Goal: Communication & Community: Participate in discussion

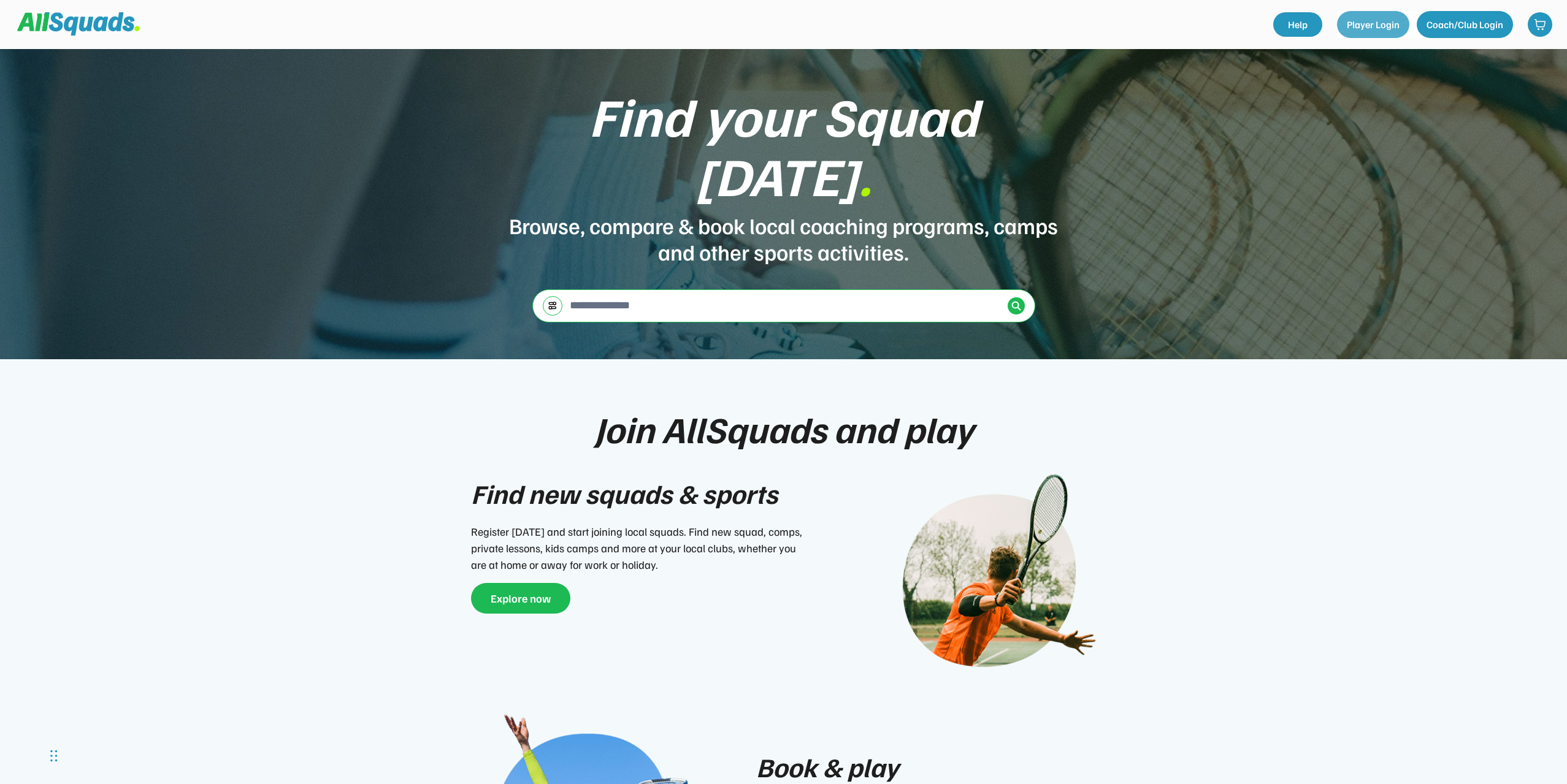
click at [1385, 22] on button "Player Login" at bounding box center [1373, 25] width 73 height 27
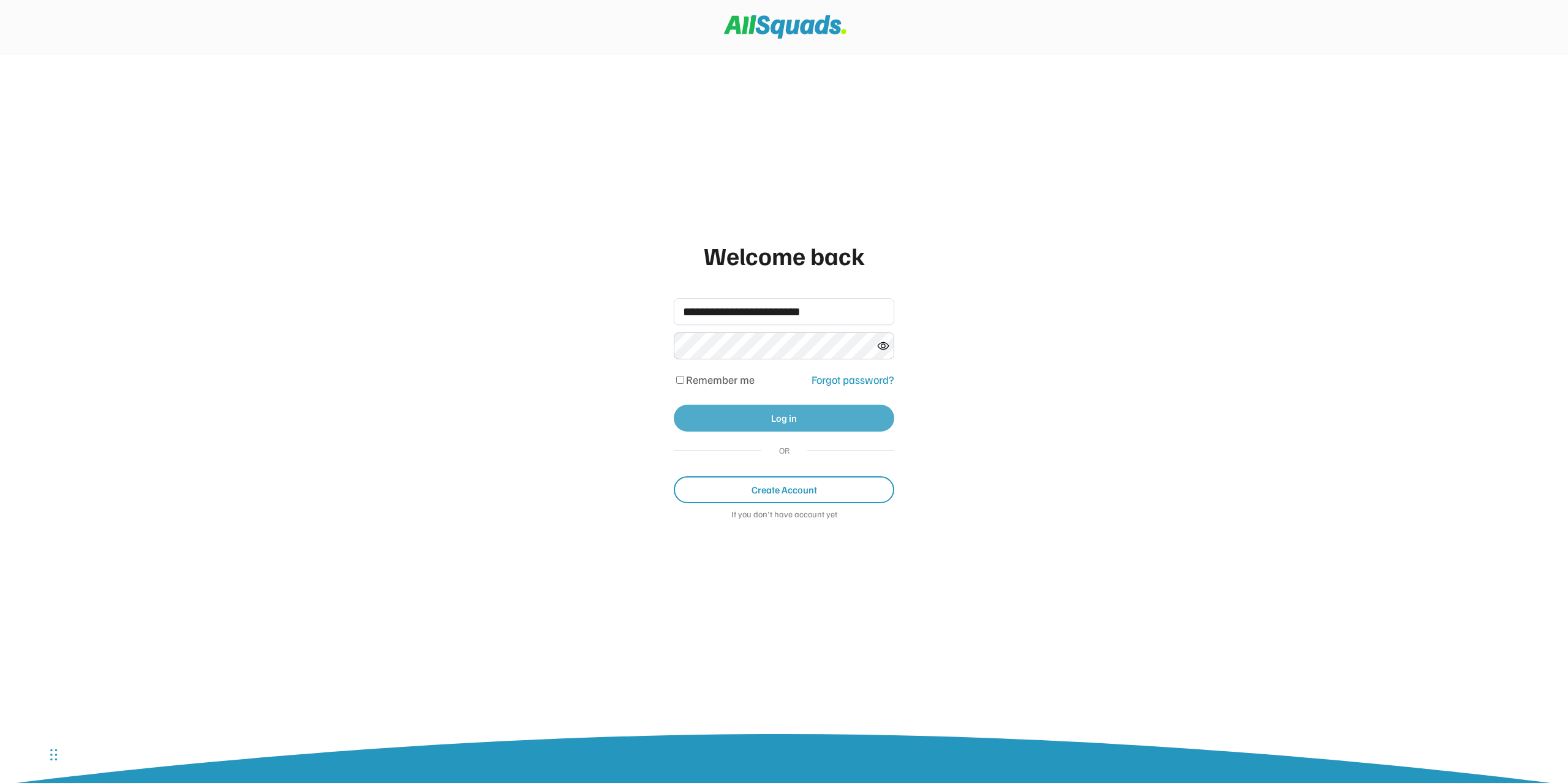
click at [765, 417] on button "Log in" at bounding box center [784, 418] width 220 height 27
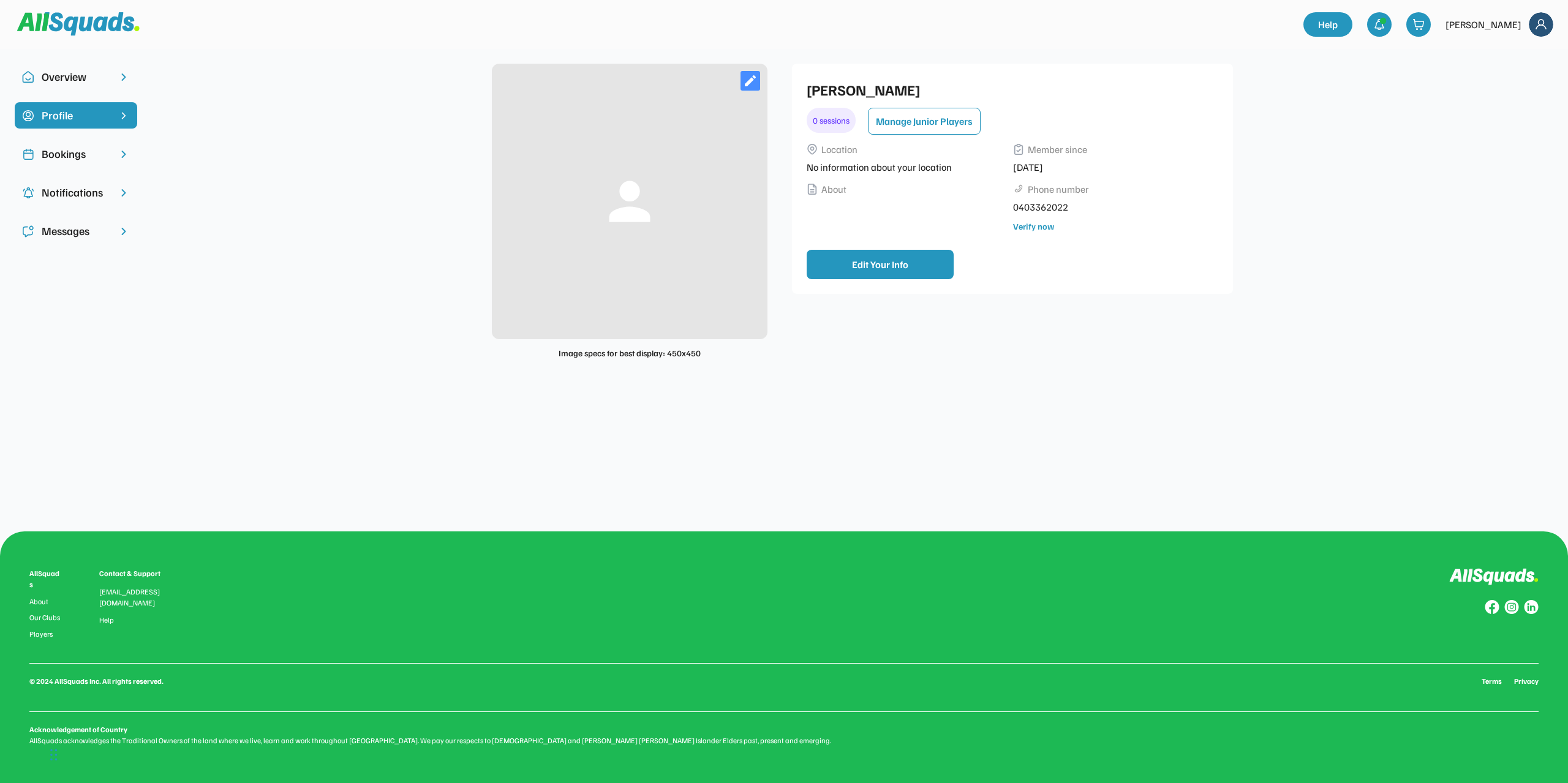
click at [71, 234] on div "Messages" at bounding box center [75, 232] width 69 height 17
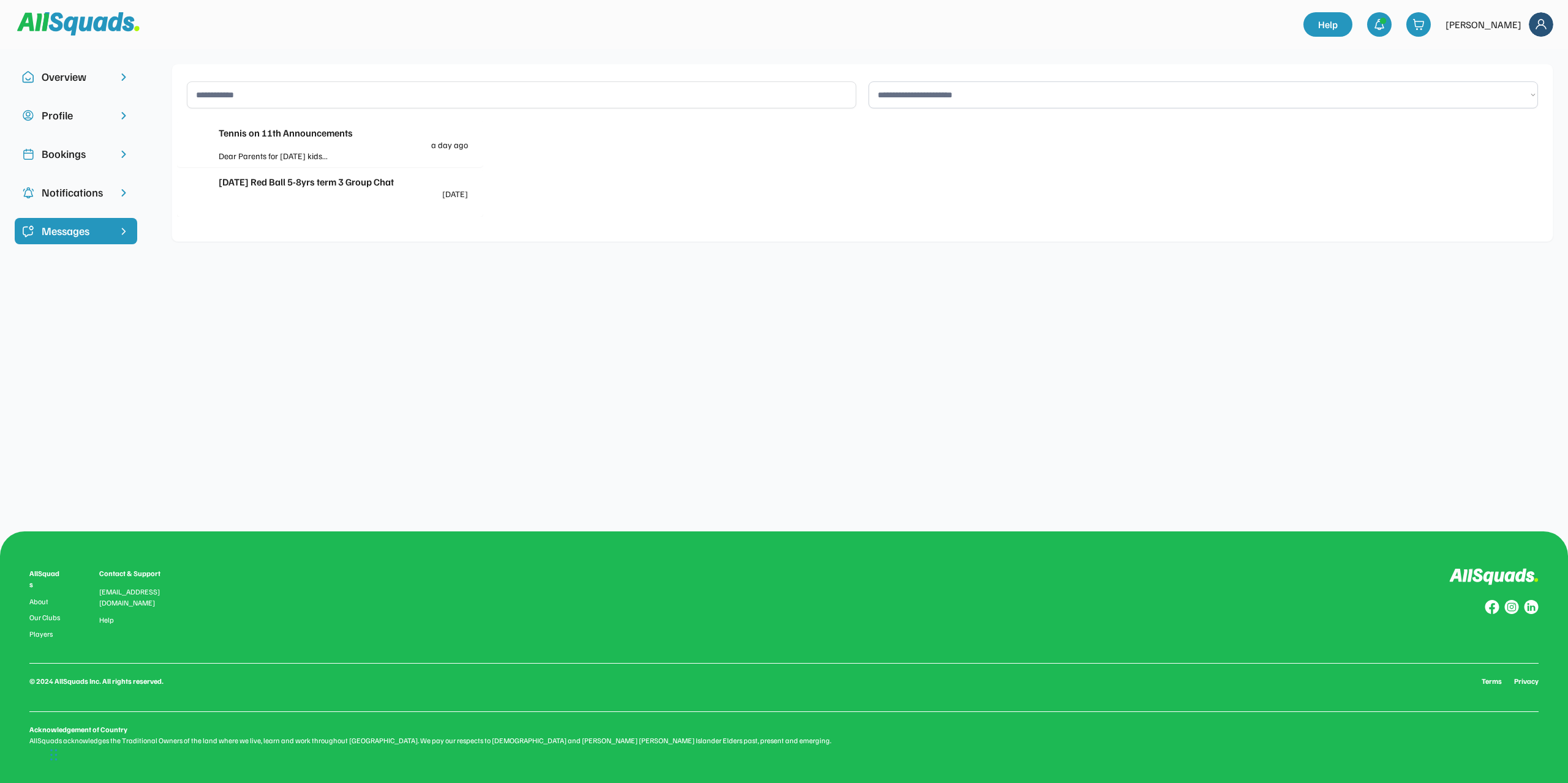
click at [272, 130] on div "Tennis on 11th Announcements" at bounding box center [343, 133] width 249 height 15
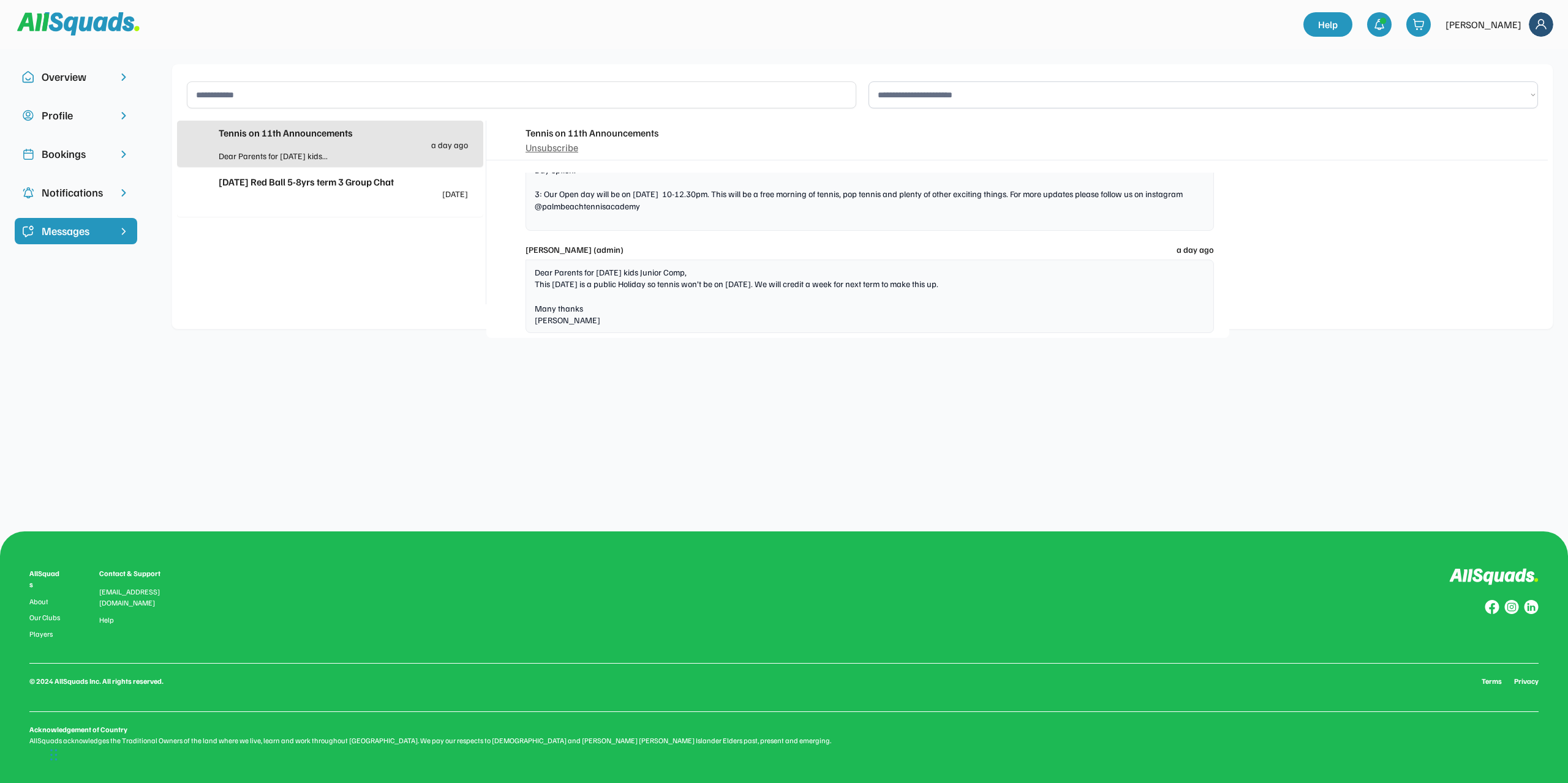
scroll to position [3367, 0]
click at [70, 191] on div "Notifications" at bounding box center [75, 193] width 69 height 17
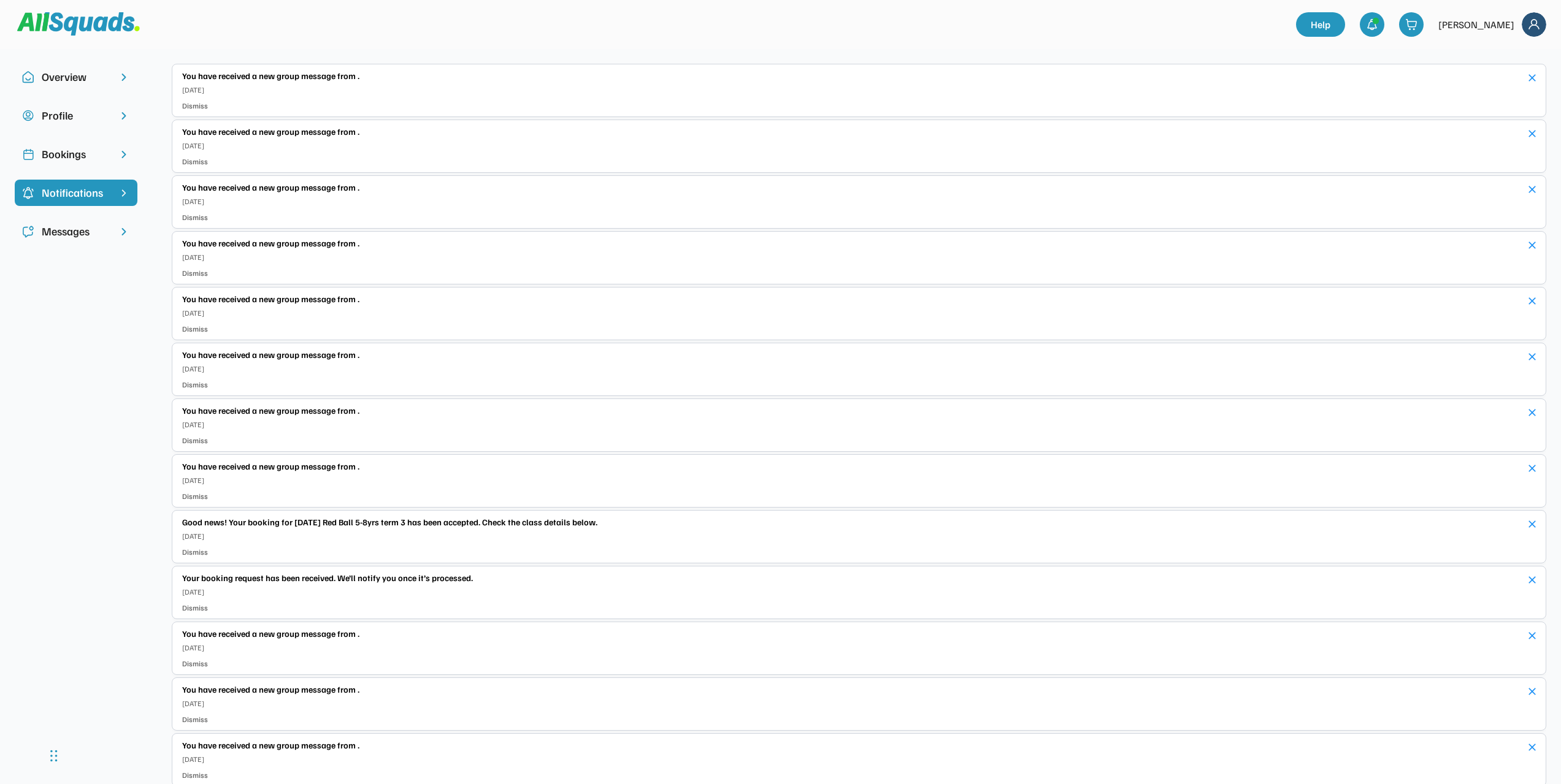
click at [253, 76] on div "You have received a new group message from ." at bounding box center [850, 75] width 1336 height 13
click at [66, 230] on div "Messages" at bounding box center [76, 232] width 69 height 17
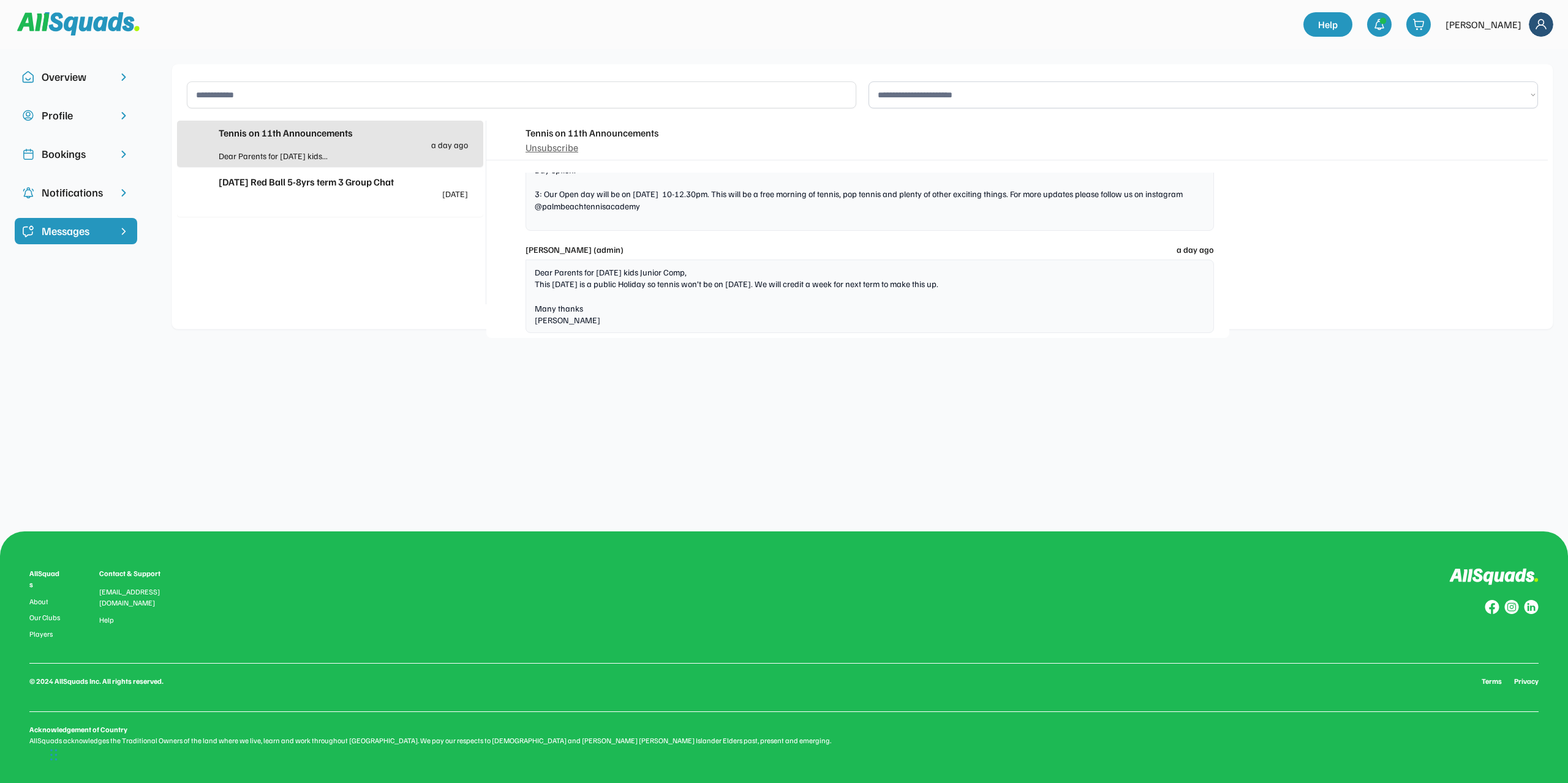
click at [288, 183] on div "Tuesday Red Ball 5-8yrs term 3 Group Chat" at bounding box center [343, 182] width 249 height 15
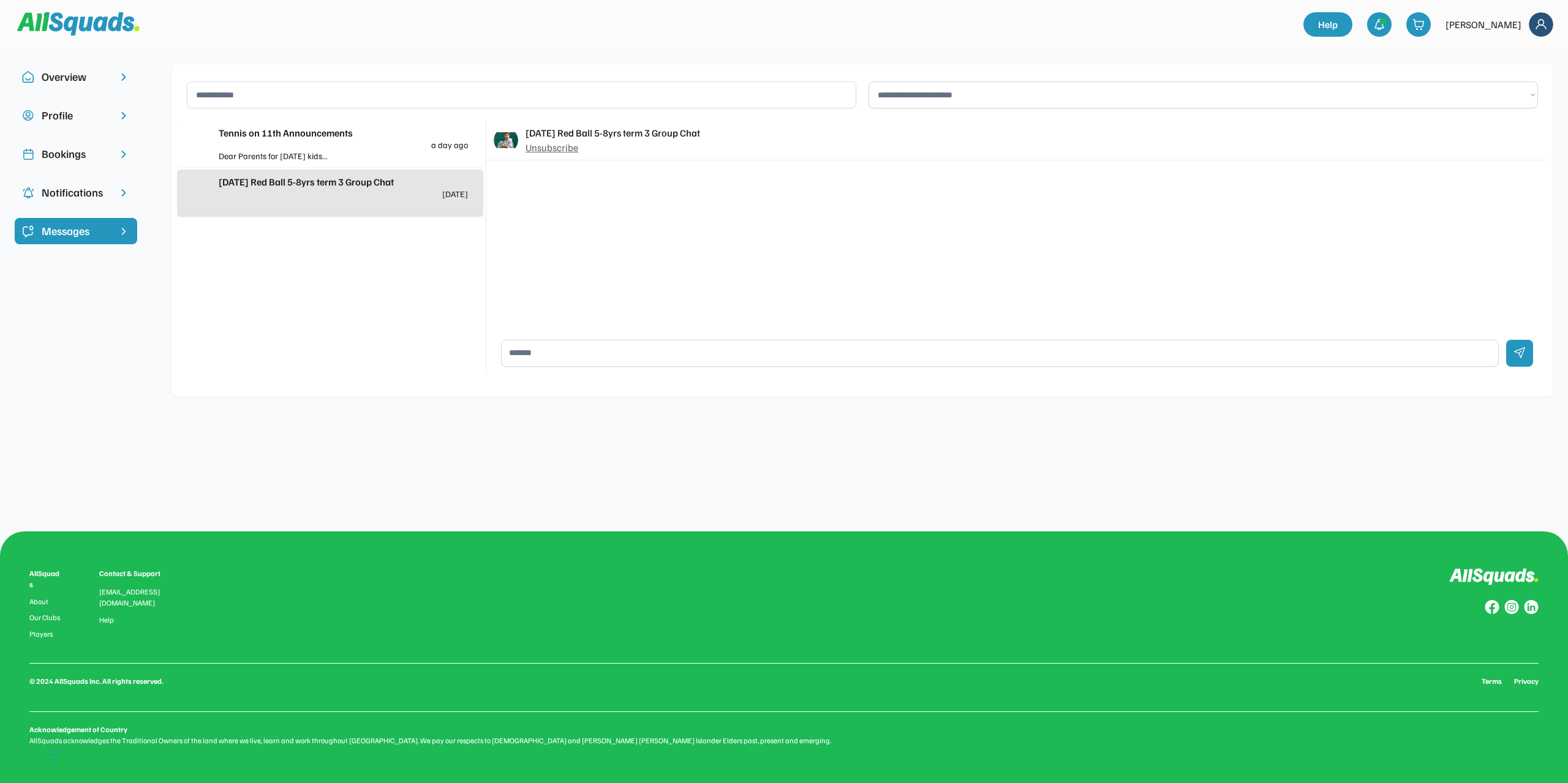
click at [152, 455] on div "Overview Profile Bookings Notifications Messages person Image specs for best di…" at bounding box center [784, 391] width 1568 height 783
click at [72, 72] on div "Overview" at bounding box center [75, 77] width 69 height 17
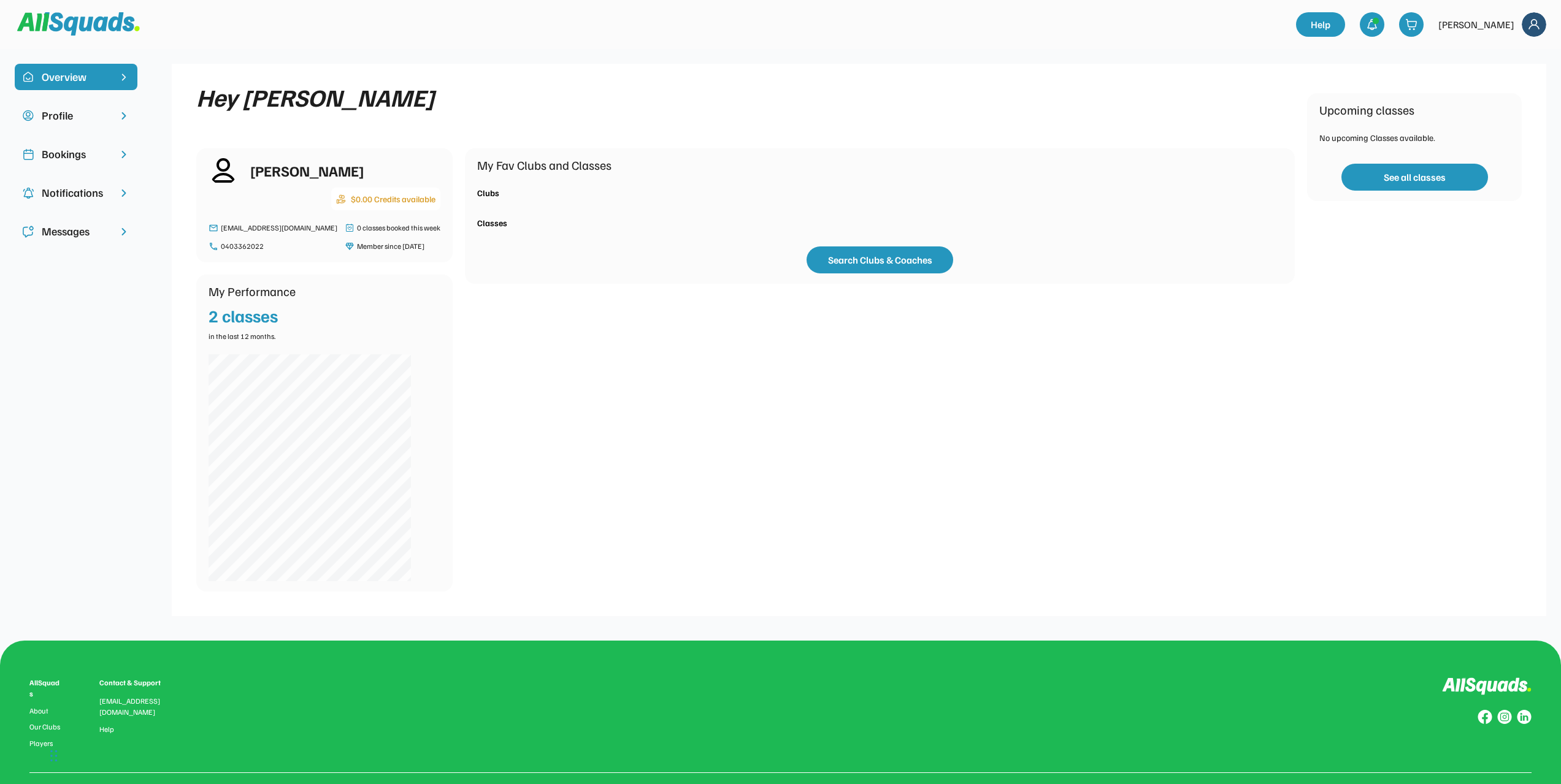
click at [76, 232] on div "Messages" at bounding box center [76, 232] width 69 height 17
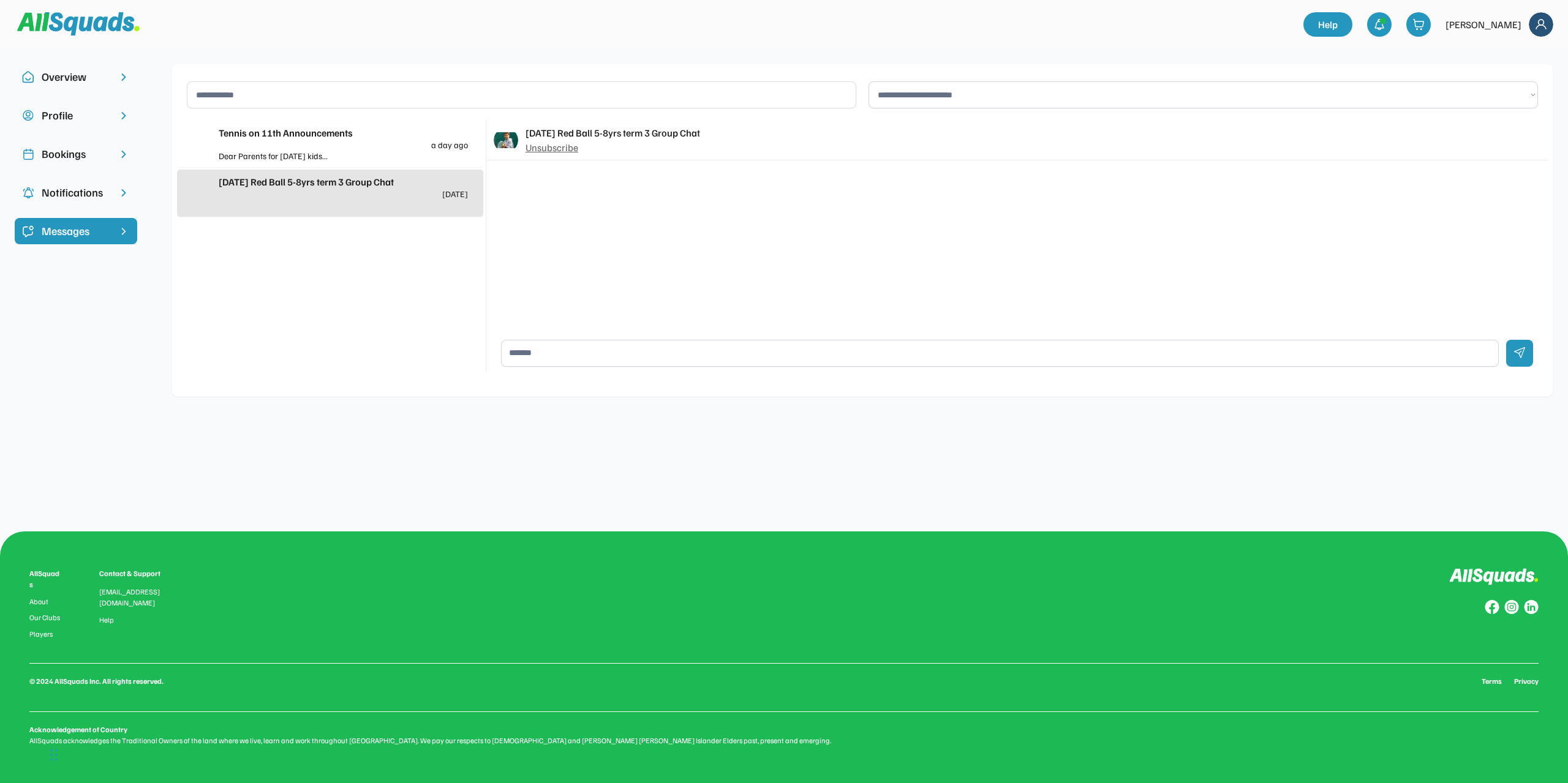
click at [60, 67] on div "Overview" at bounding box center [76, 77] width 122 height 26
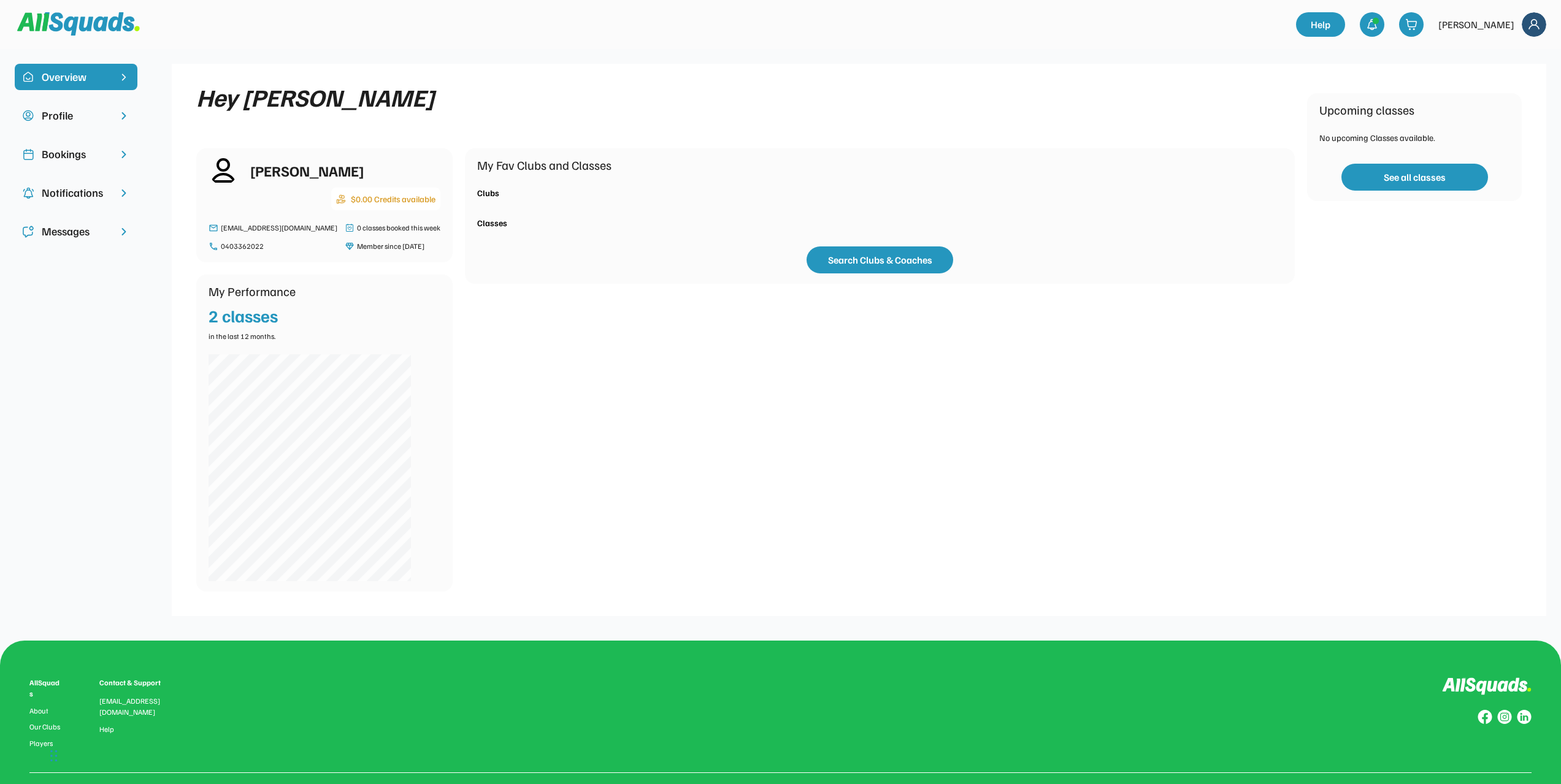
click at [78, 155] on div "Bookings" at bounding box center [76, 155] width 69 height 17
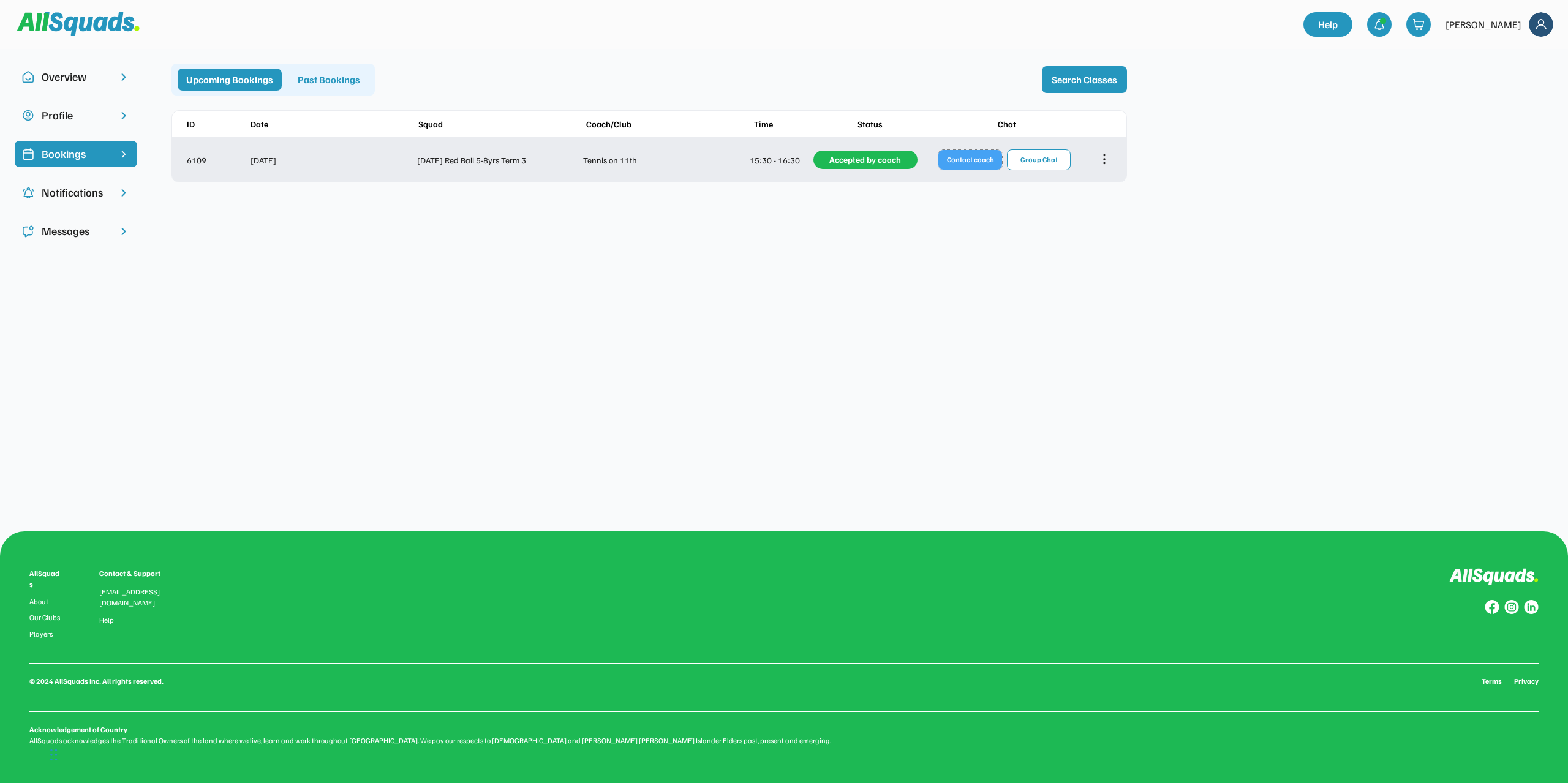
click at [968, 162] on button "Contact coach" at bounding box center [971, 159] width 64 height 20
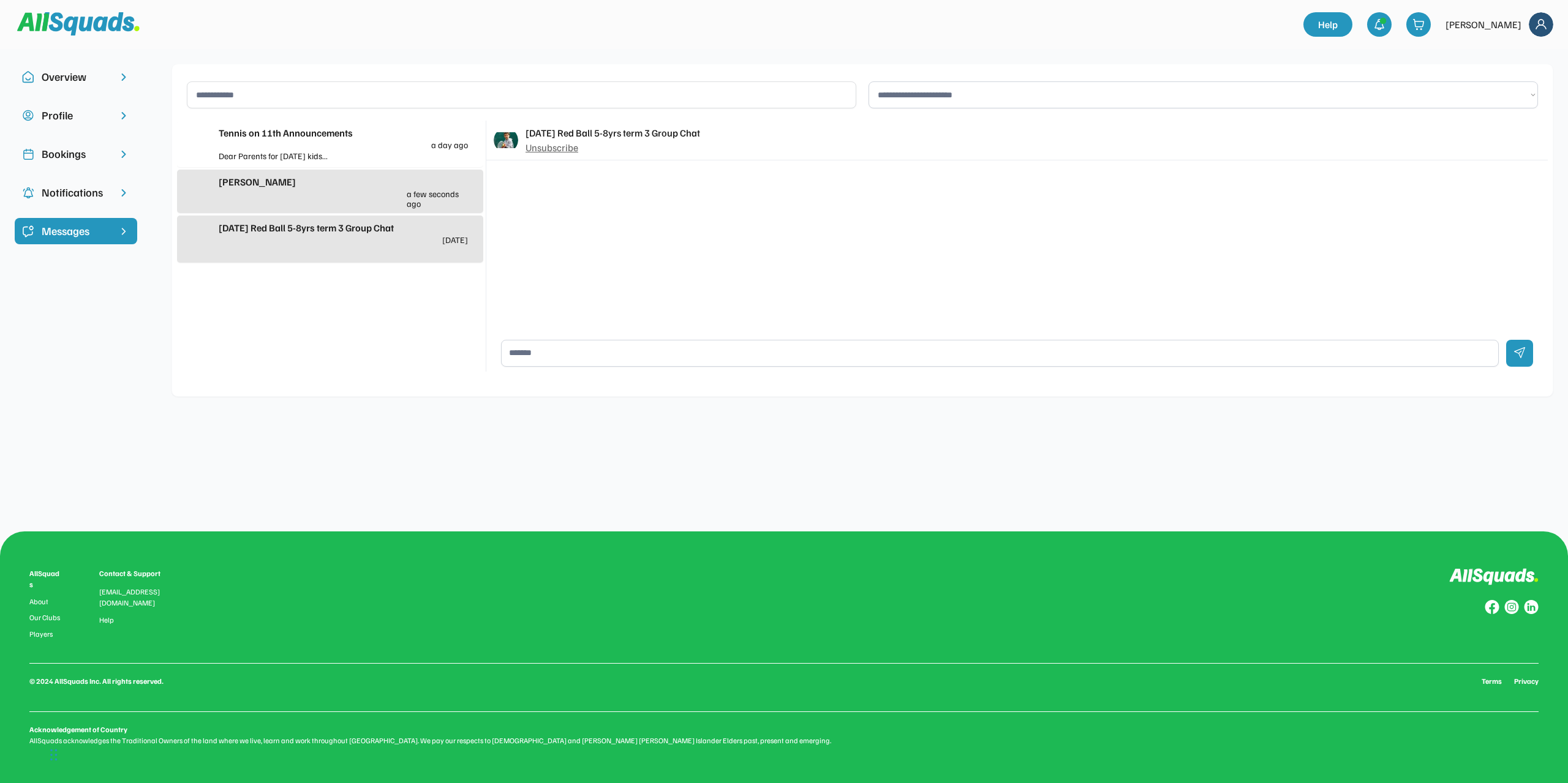
click at [74, 224] on div "Messages" at bounding box center [75, 232] width 69 height 17
click at [250, 140] on div "Tennis on 11th Announcements a day ago" at bounding box center [343, 137] width 249 height 24
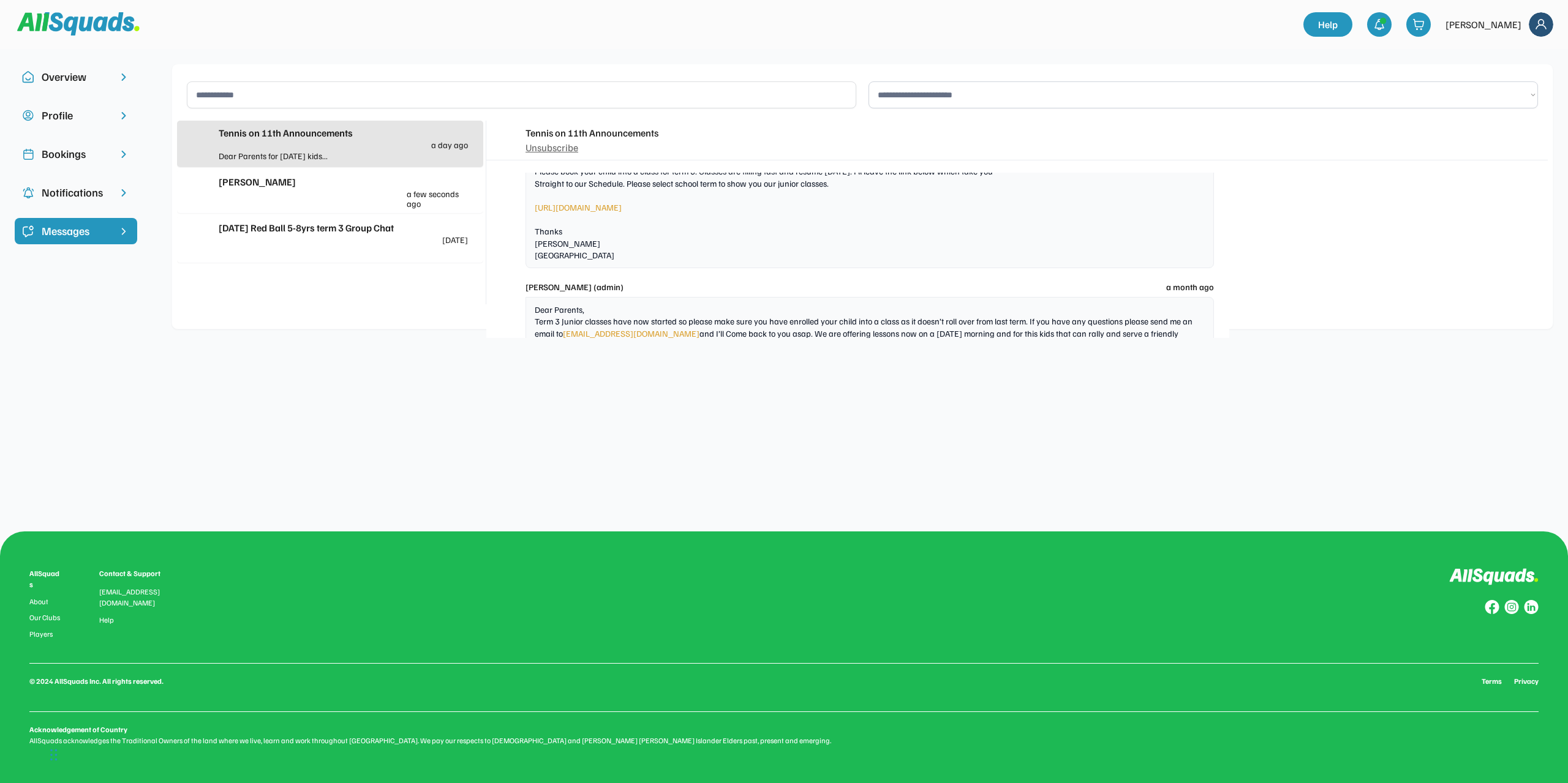
scroll to position [2693, 0]
click at [241, 187] on div "Steve Sinclair" at bounding box center [343, 182] width 249 height 15
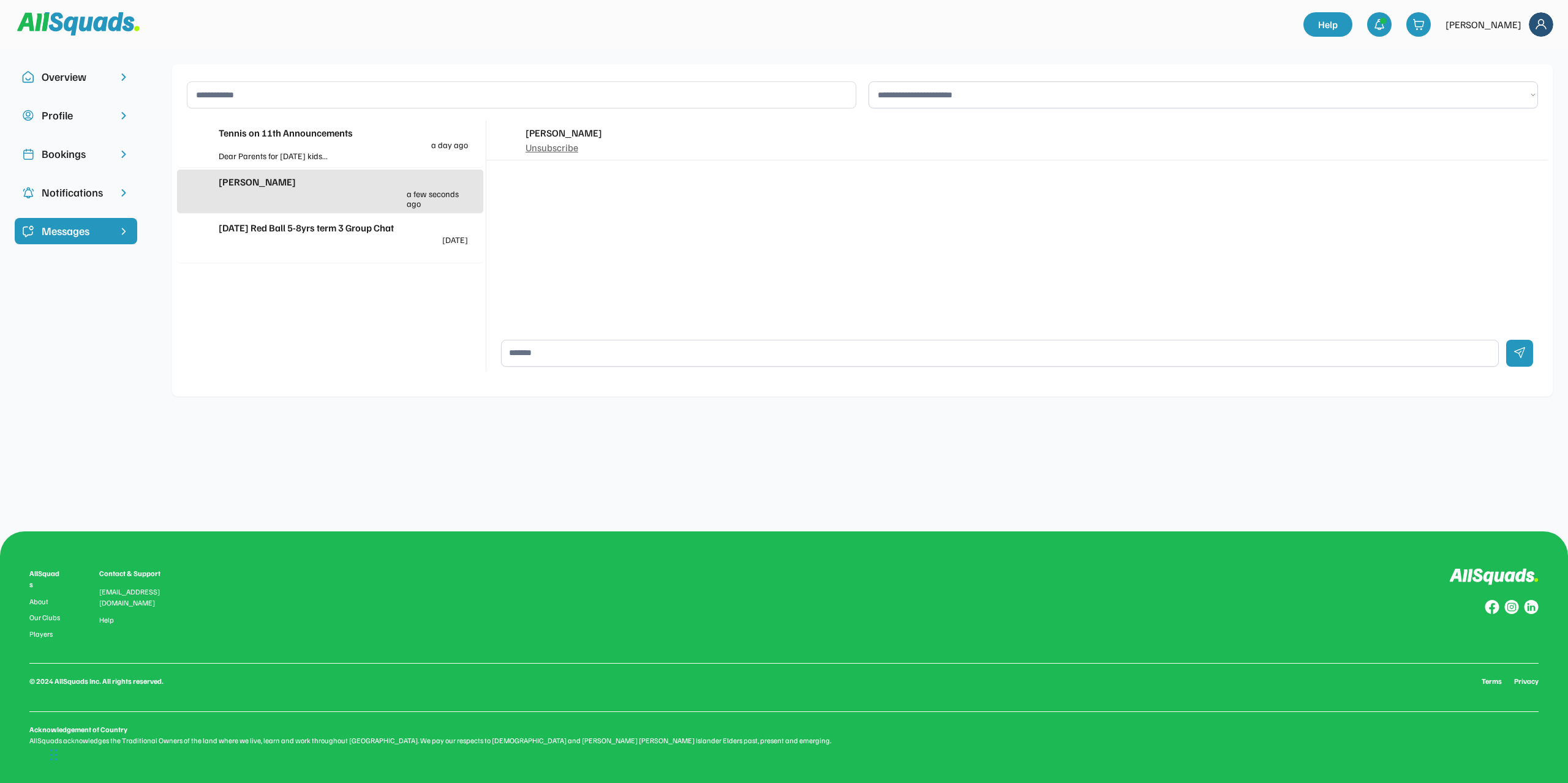
click at [292, 140] on div "Tennis on 11th Announcements a day ago" at bounding box center [343, 137] width 249 height 24
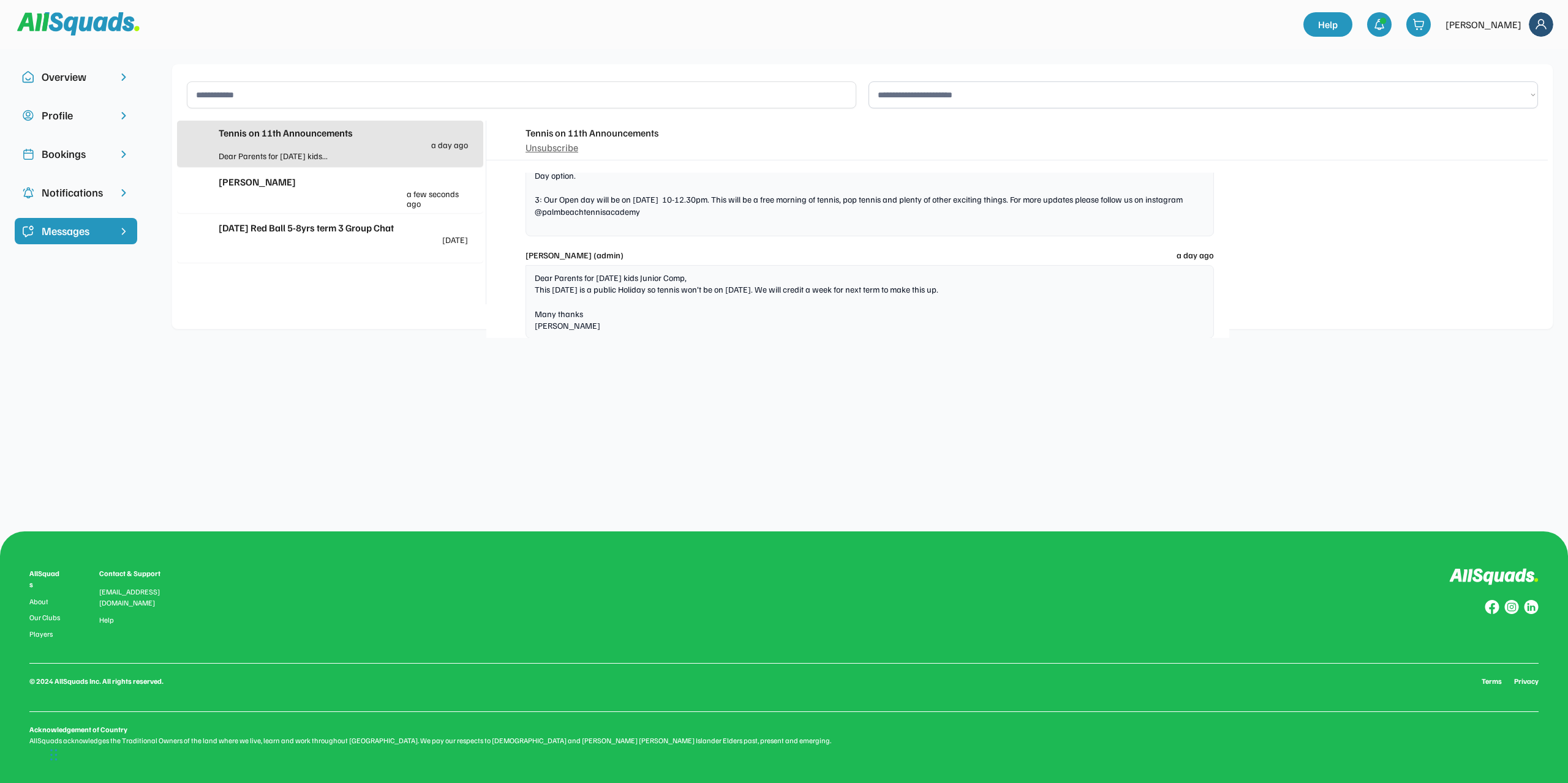
scroll to position [3259, 0]
drag, startPoint x: 563, startPoint y: 218, endPoint x: 693, endPoint y: 215, distance: 130.0
click at [693, 215] on div "Dear Parents & Players, - A few updates to note 1: I will be away from the 24/0…" at bounding box center [870, 169] width 688 height 146
drag, startPoint x: 750, startPoint y: 219, endPoint x: 1044, endPoint y: 219, distance: 294.0
click at [1044, 219] on div "Dear Parents & Players, - A few updates to note 1: I will be away from the 24/0…" at bounding box center [870, 169] width 688 height 146
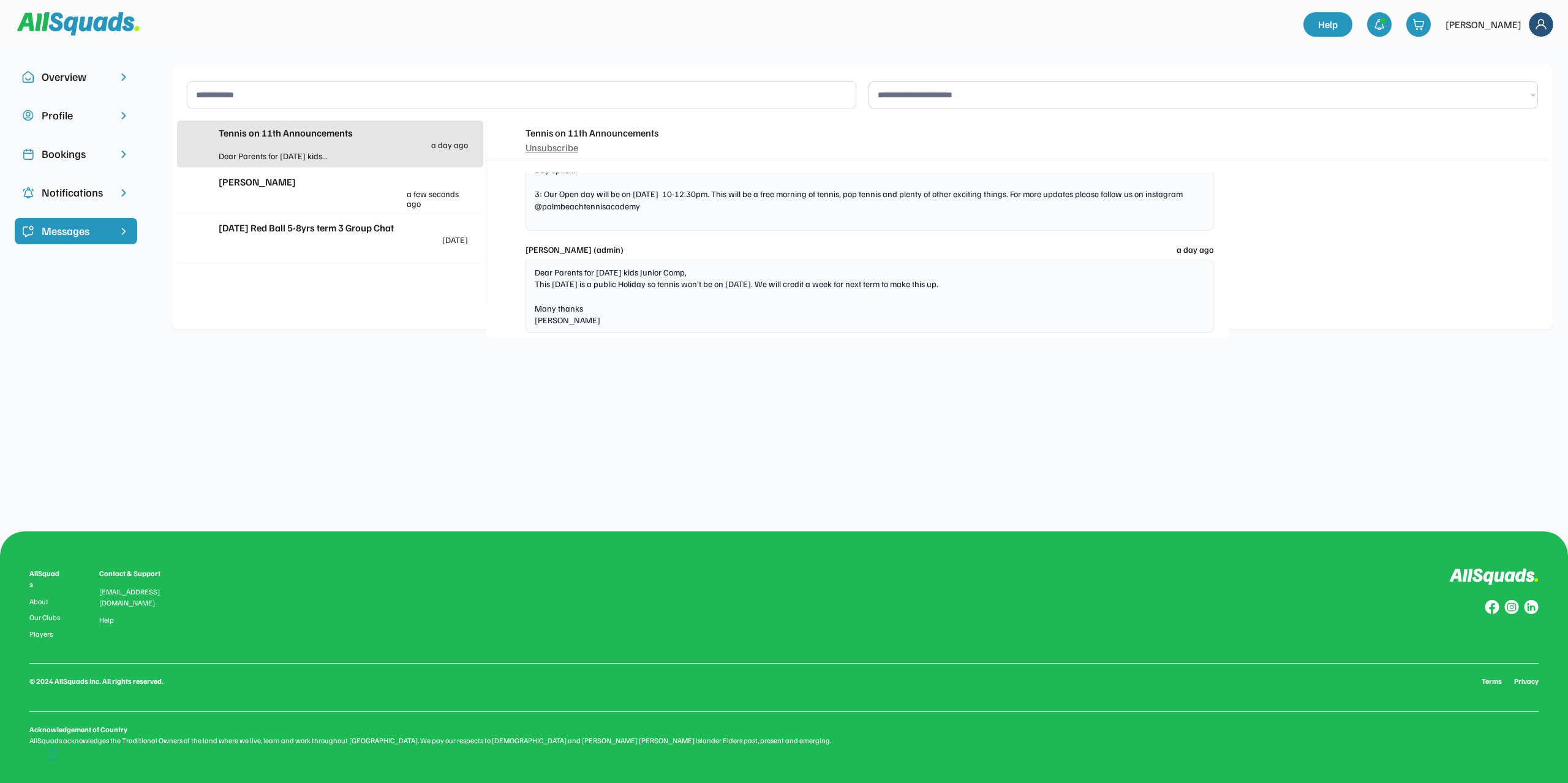
scroll to position [3367, 0]
drag, startPoint x: 550, startPoint y: 284, endPoint x: 986, endPoint y: 283, distance: 436.0
click at [986, 283] on div "Dear Parents for Friday kids Junior Comp, This coming Friday is a public Holida…" at bounding box center [870, 297] width 688 height 73
click at [314, 188] on div "Steve Sinclair" at bounding box center [343, 182] width 249 height 15
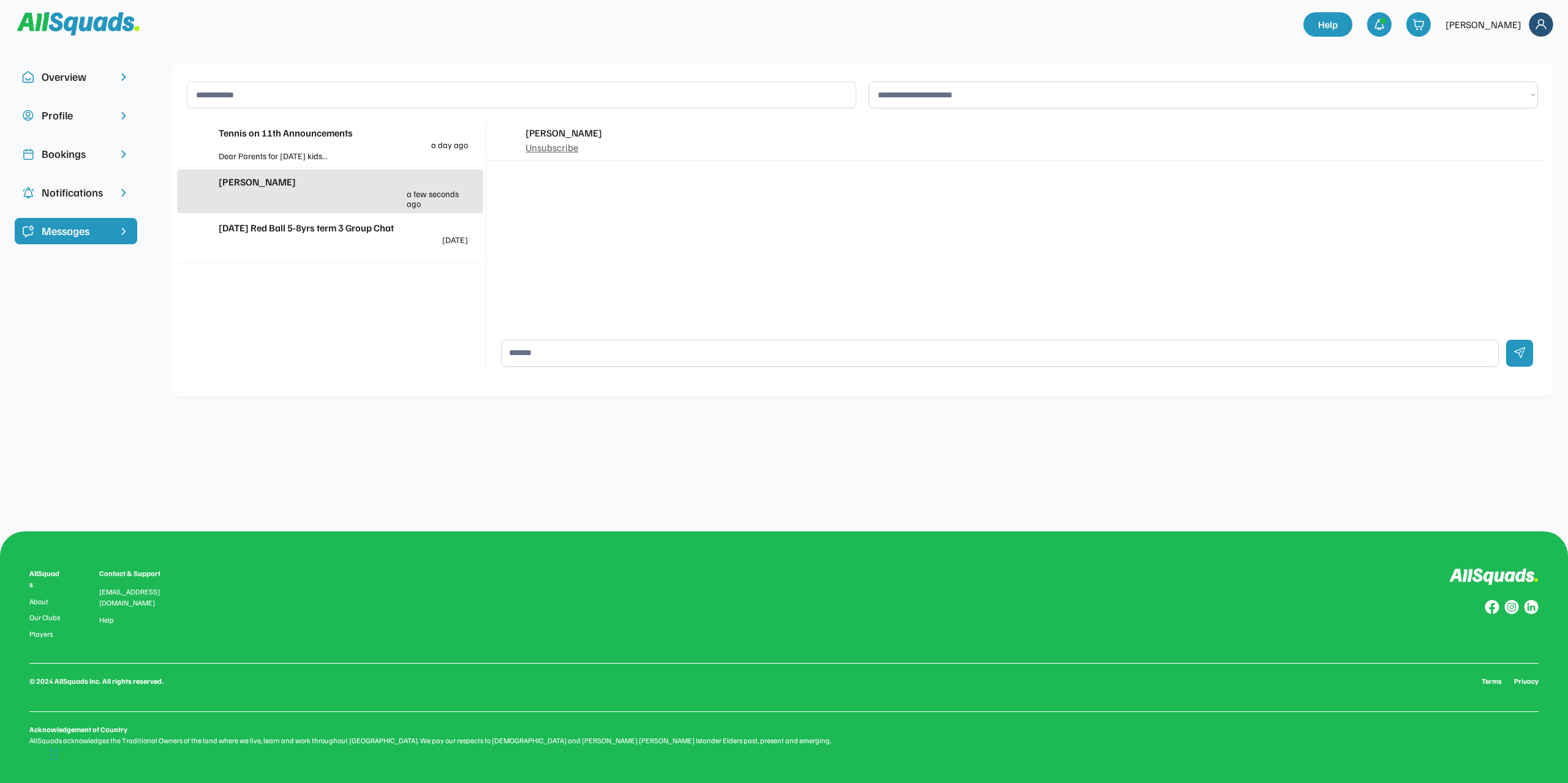
scroll to position [0, 0]
